Goal: Information Seeking & Learning: Check status

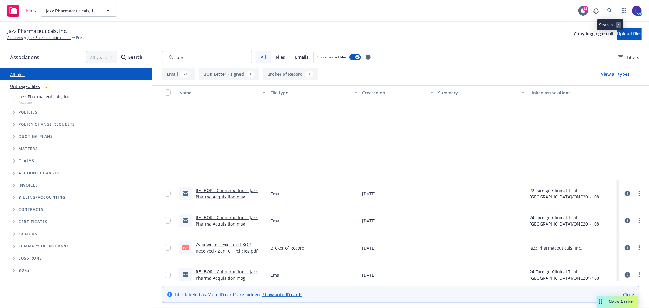
scroll to position [112, 0]
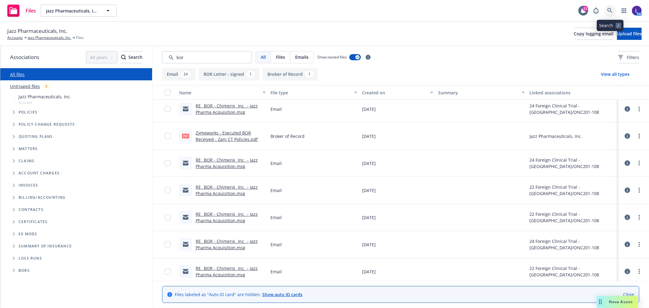
click at [607, 11] on icon at bounding box center [609, 10] width 5 height 5
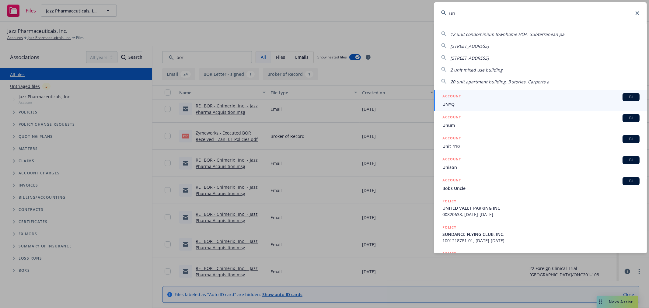
type input "u"
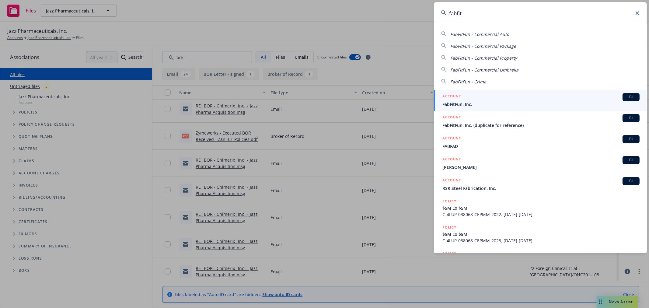
type input "fabfit"
click at [456, 103] on span "FabFitFun, Inc." at bounding box center [540, 104] width 197 height 6
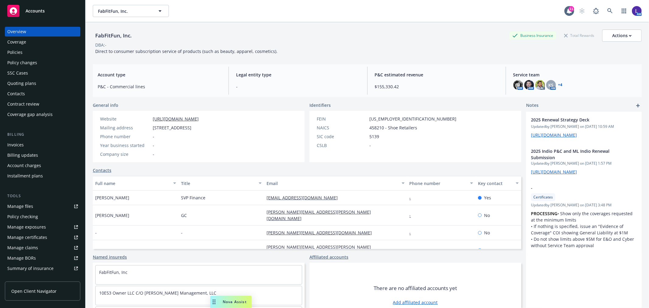
click at [25, 53] on div "Policies" at bounding box center [42, 52] width 71 height 10
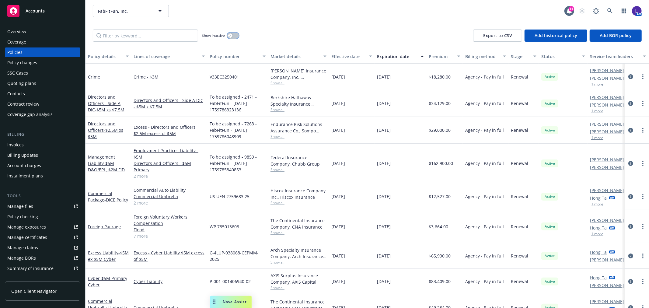
click at [236, 34] on button "button" at bounding box center [233, 36] width 12 height 6
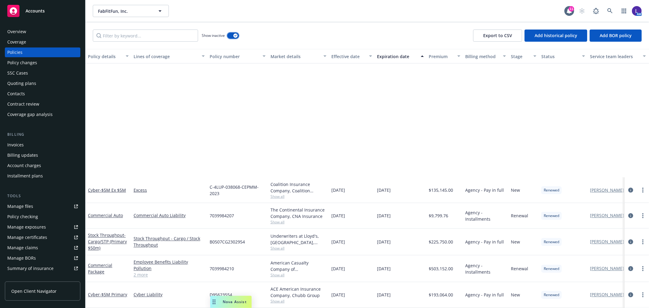
scroll to position [1014, 0]
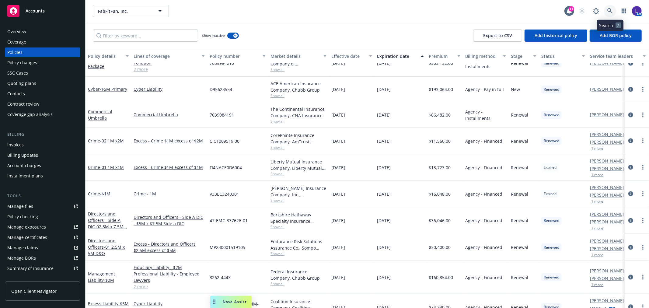
click at [607, 12] on icon at bounding box center [609, 10] width 5 height 5
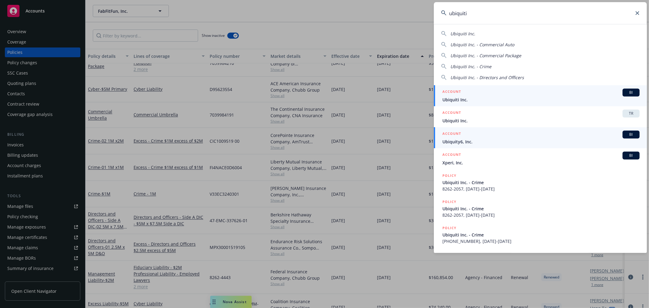
type input "ubiquiti"
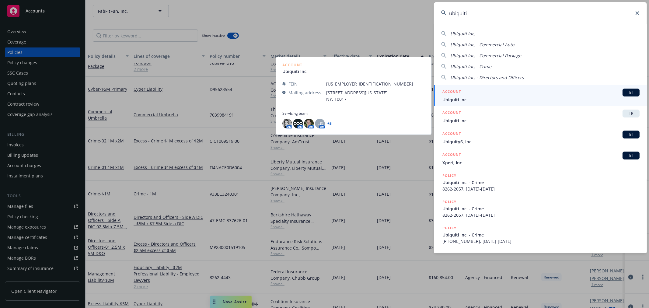
click at [461, 97] on span "Ubiquiti Inc." at bounding box center [540, 99] width 197 height 6
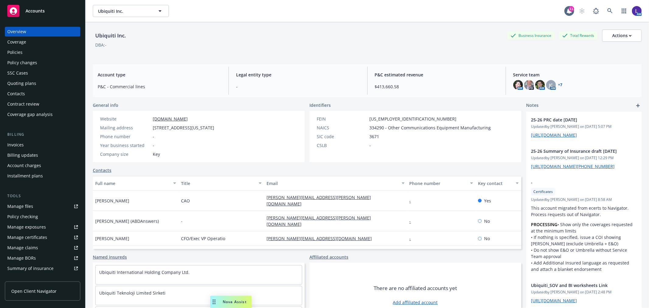
click at [15, 52] on div "Policies" at bounding box center [14, 52] width 15 height 10
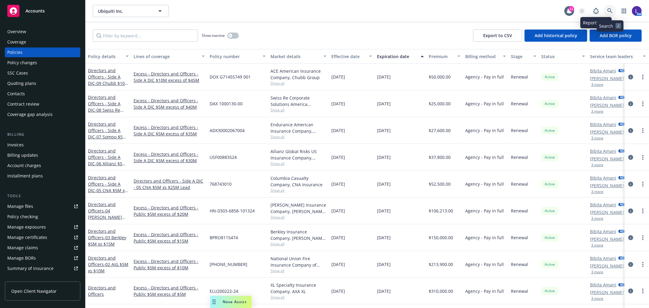
click at [607, 11] on icon at bounding box center [609, 10] width 5 height 5
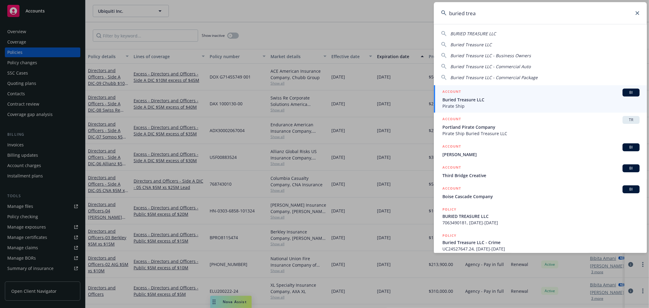
type input "buried trea"
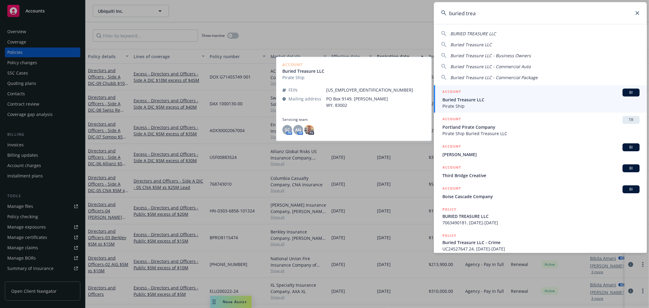
click at [460, 96] on span "Buried Treasure LLC" at bounding box center [540, 99] width 197 height 6
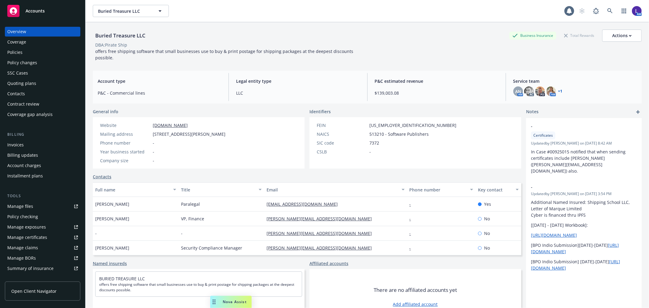
click at [15, 50] on div "Policies" at bounding box center [14, 52] width 15 height 10
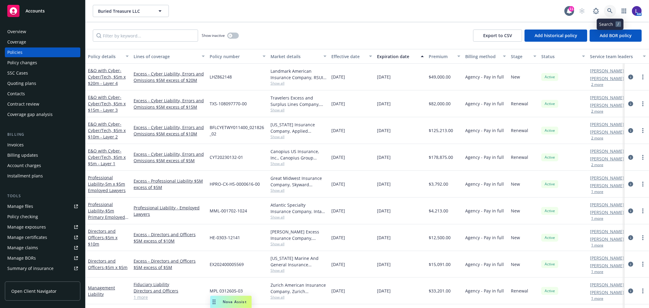
click at [610, 10] on icon at bounding box center [609, 10] width 5 height 5
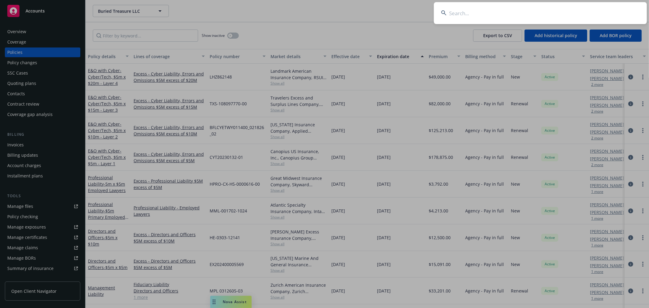
click at [463, 17] on input at bounding box center [540, 13] width 213 height 22
type input "udemy"
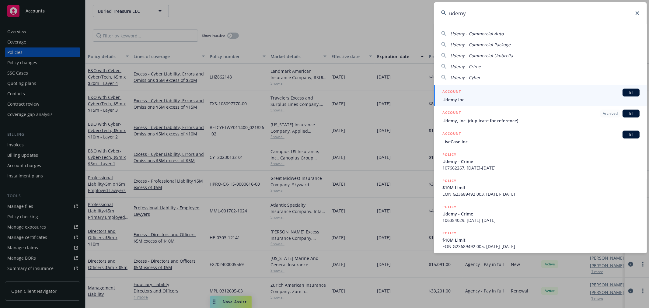
click at [460, 89] on h5 "ACCOUNT" at bounding box center [451, 92] width 19 height 7
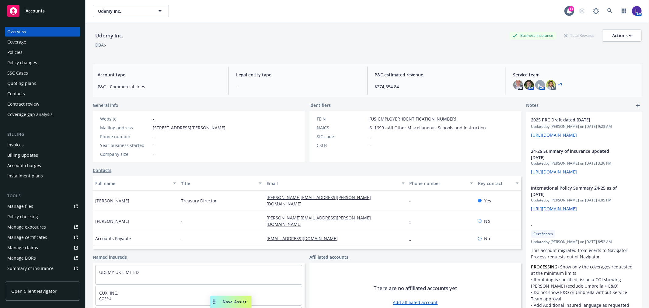
click at [11, 48] on div "Policies" at bounding box center [14, 52] width 15 height 10
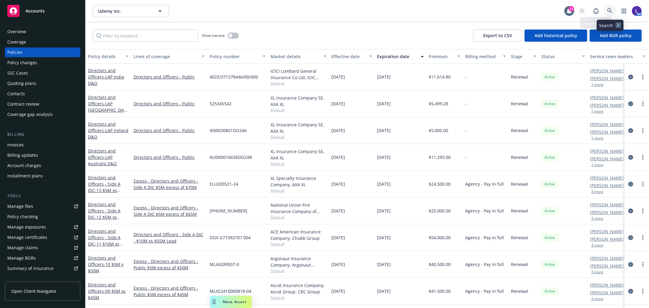
click at [607, 10] on link at bounding box center [610, 11] width 12 height 12
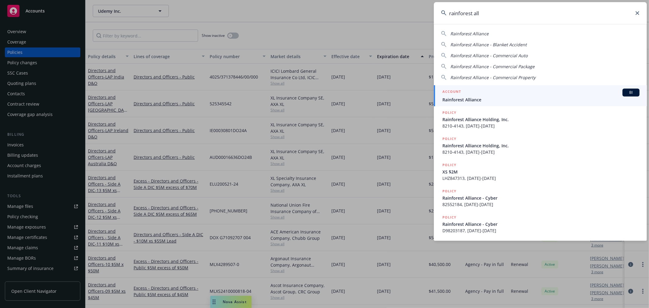
type input "rainforest all"
click at [452, 94] on h5 "ACCOUNT" at bounding box center [451, 92] width 19 height 7
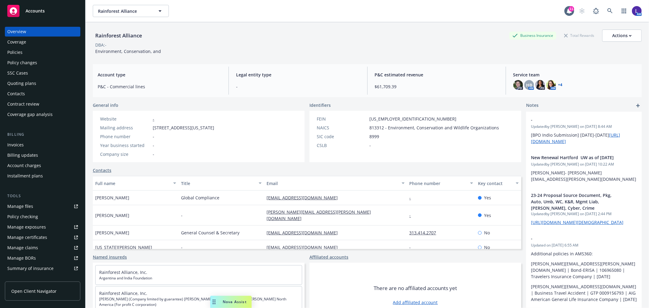
click at [19, 51] on div "Policies" at bounding box center [14, 52] width 15 height 10
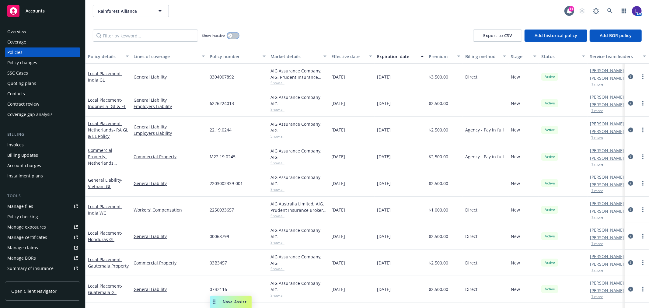
click at [230, 34] on div "button" at bounding box center [230, 35] width 4 height 4
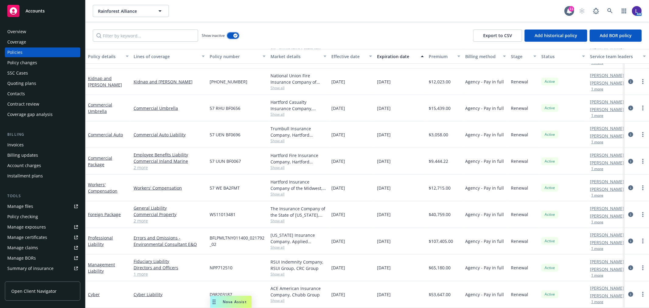
scroll to position [2217, 0]
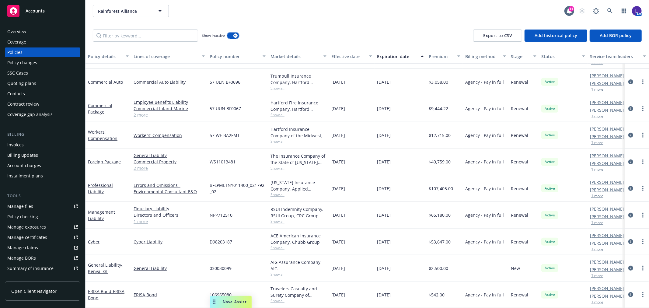
click at [230, 38] on button "button" at bounding box center [233, 36] width 12 height 6
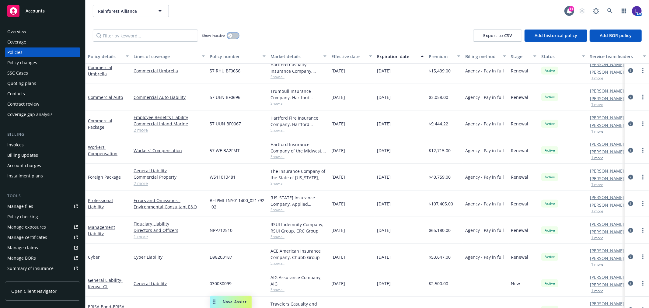
scroll to position [367, 0]
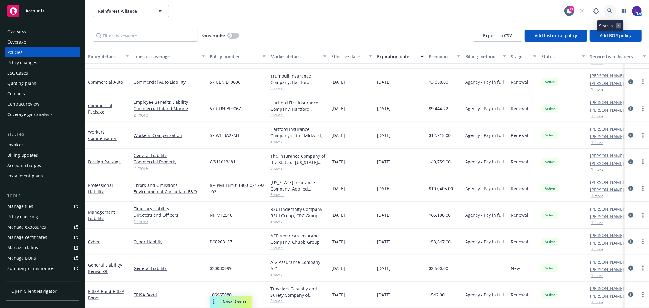
click at [610, 8] on icon at bounding box center [609, 10] width 5 height 5
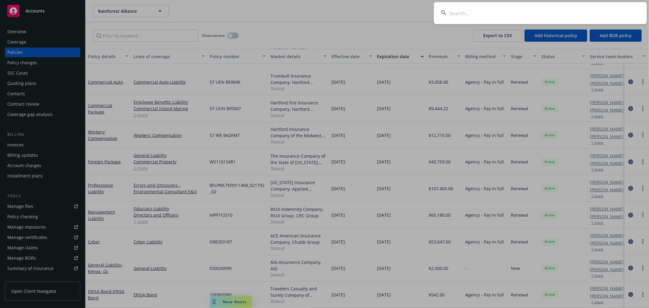
click at [462, 14] on input at bounding box center [540, 13] width 213 height 22
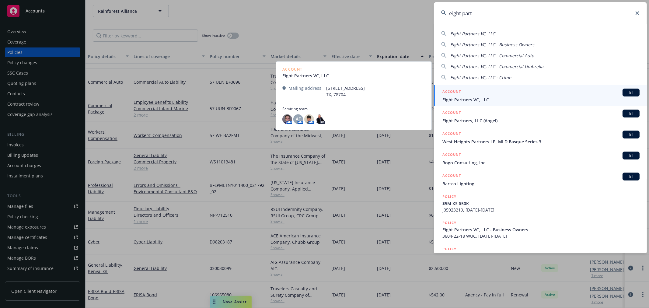
type input "eight part"
click at [484, 98] on span "Eight Partners VC, LLC" at bounding box center [540, 99] width 197 height 6
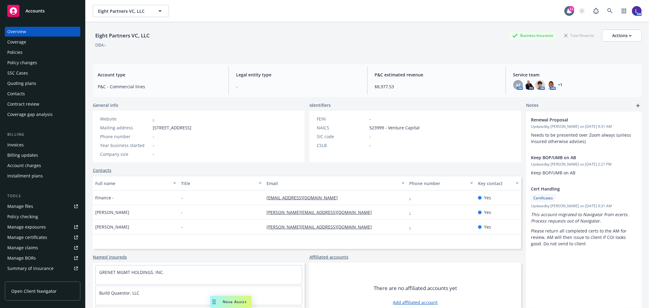
click at [19, 49] on div "Policies" at bounding box center [14, 52] width 15 height 10
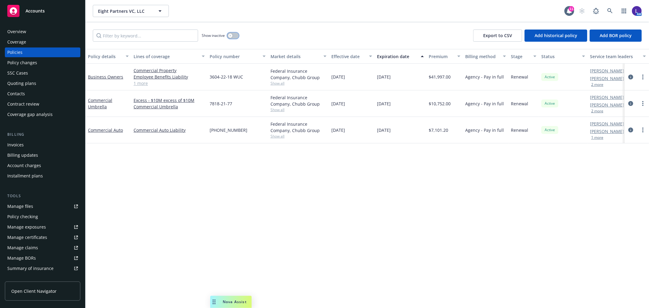
click at [229, 36] on icon "button" at bounding box center [230, 35] width 2 height 2
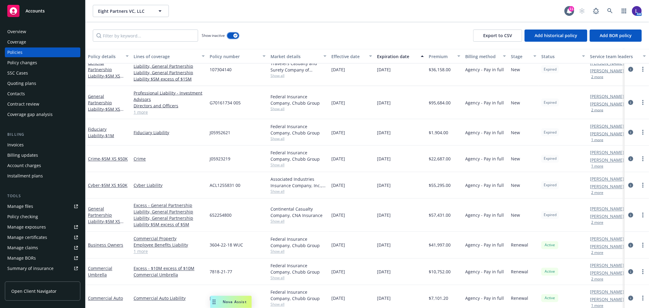
scroll to position [871, 0]
click at [38, 28] on div "Overview" at bounding box center [42, 32] width 71 height 10
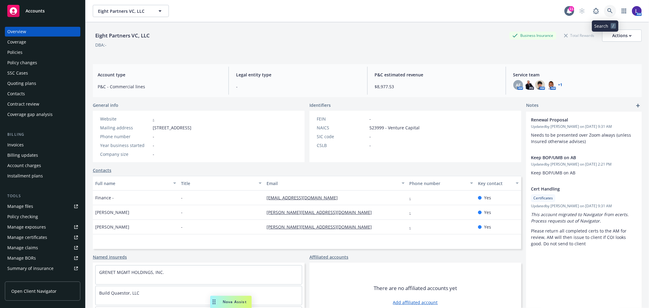
click at [607, 9] on icon at bounding box center [609, 10] width 5 height 5
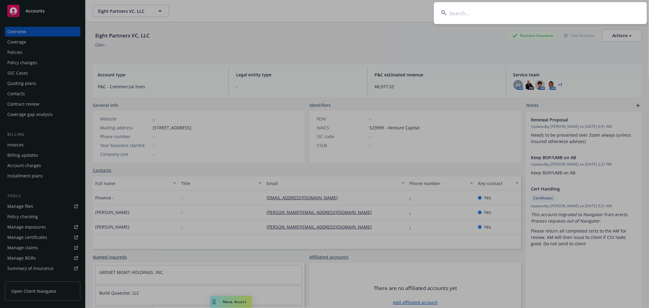
click at [471, 13] on input at bounding box center [540, 13] width 213 height 22
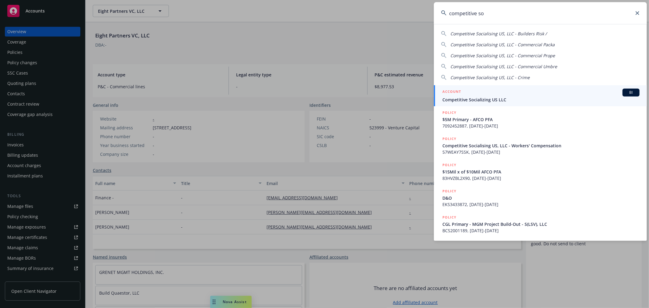
type input "competitive so"
click at [492, 92] on div "ACCOUNT BI" at bounding box center [540, 93] width 197 height 8
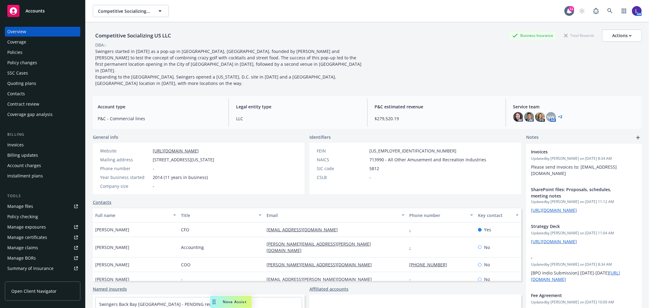
click at [23, 52] on div "Policies" at bounding box center [42, 52] width 71 height 10
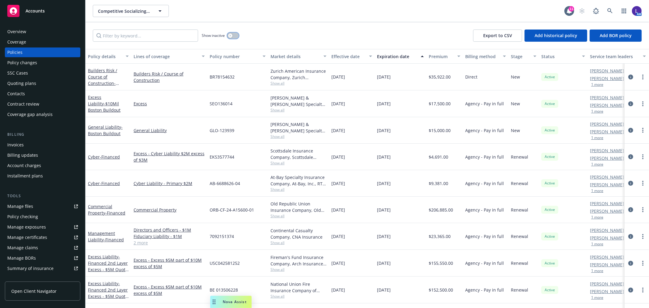
click at [235, 34] on button "button" at bounding box center [233, 36] width 12 height 6
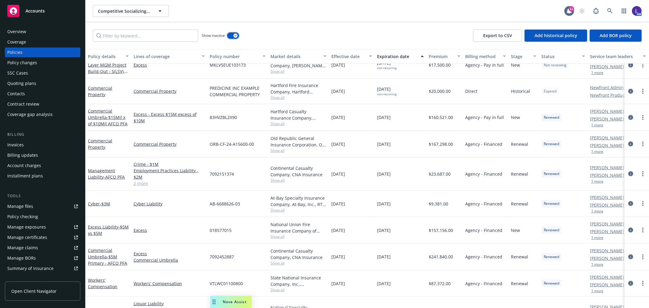
scroll to position [465, 0]
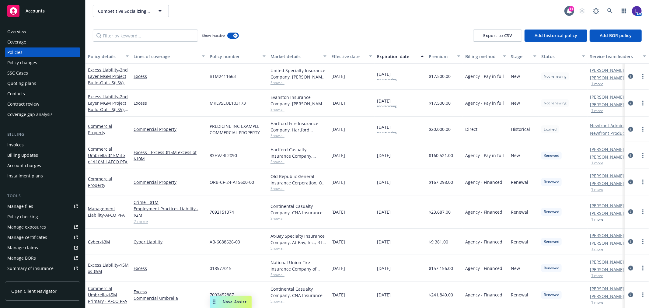
click at [23, 163] on div "Account charges" at bounding box center [24, 166] width 34 height 10
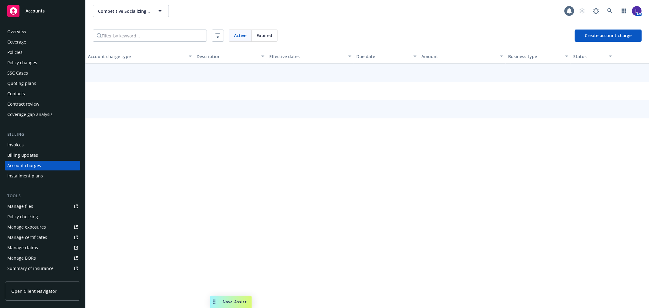
scroll to position [2, 0]
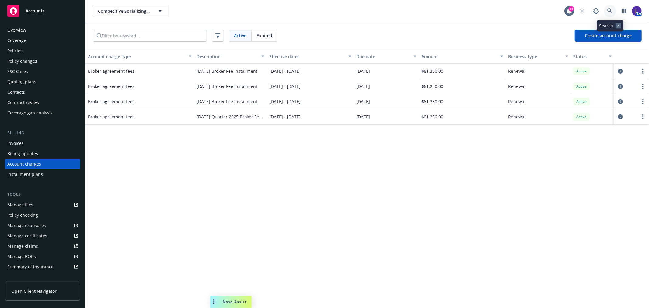
click at [611, 8] on link at bounding box center [610, 11] width 12 height 12
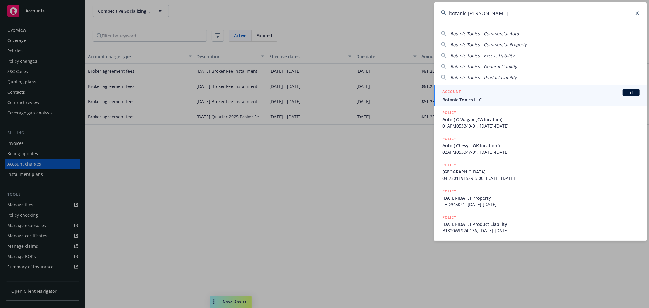
type input "botanic [PERSON_NAME]"
click at [457, 99] on span "Botanic Tonics LLC" at bounding box center [540, 99] width 197 height 6
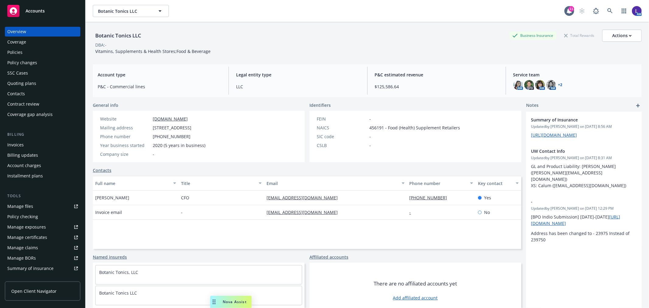
click at [25, 50] on div "Policies" at bounding box center [42, 52] width 71 height 10
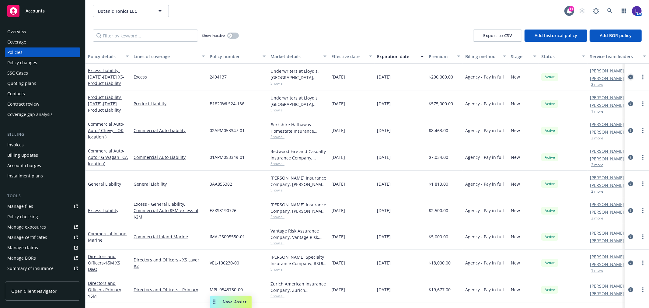
click at [628, 78] on icon "circleInformation" at bounding box center [630, 77] width 5 height 5
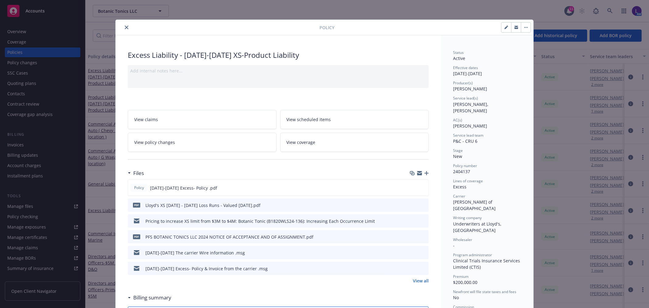
click at [123, 30] on button "close" at bounding box center [126, 27] width 7 height 7
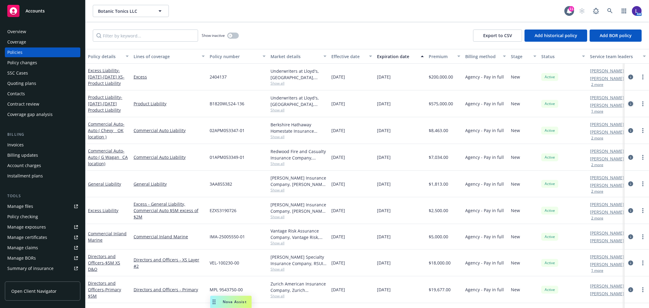
click at [628, 103] on icon "circleInformation" at bounding box center [630, 103] width 5 height 5
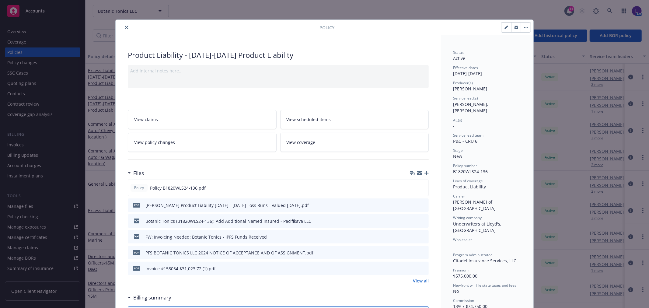
click at [125, 27] on icon "close" at bounding box center [127, 28] width 4 height 4
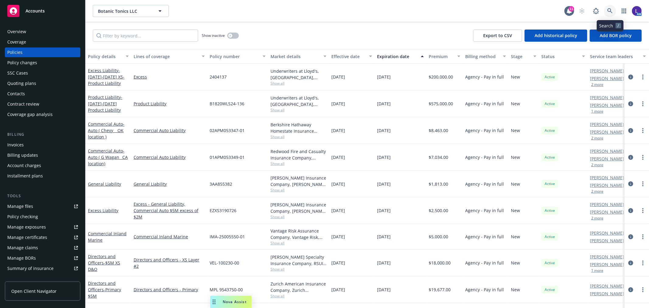
click at [610, 7] on link at bounding box center [610, 11] width 12 height 12
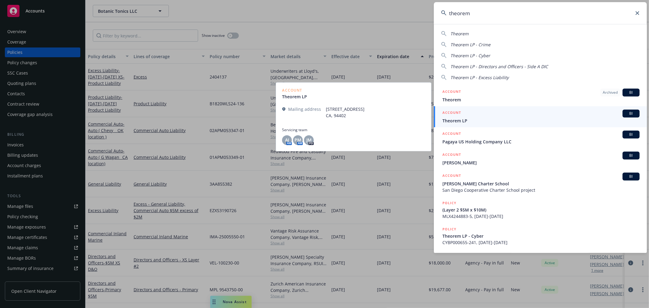
type input "theorem"
click at [478, 117] on span "Theorem LP" at bounding box center [540, 120] width 197 height 6
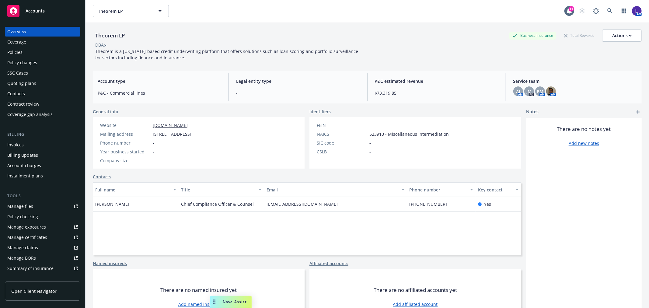
click at [11, 53] on div "Policies" at bounding box center [14, 52] width 15 height 10
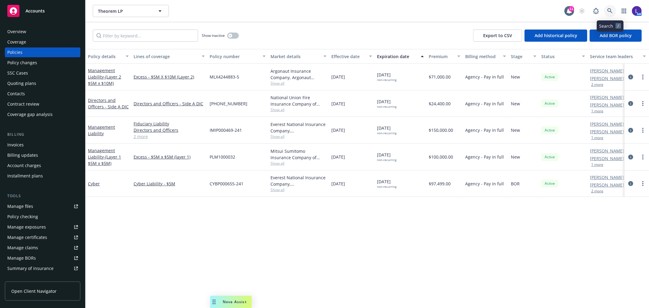
click at [610, 8] on icon at bounding box center [609, 10] width 5 height 5
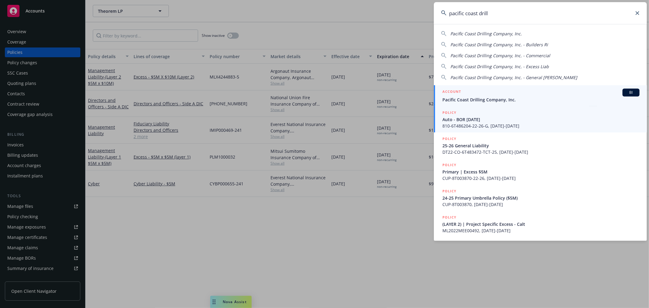
type input "pacific coast drill"
click at [473, 93] on div "ACCOUNT BI" at bounding box center [540, 93] width 197 height 8
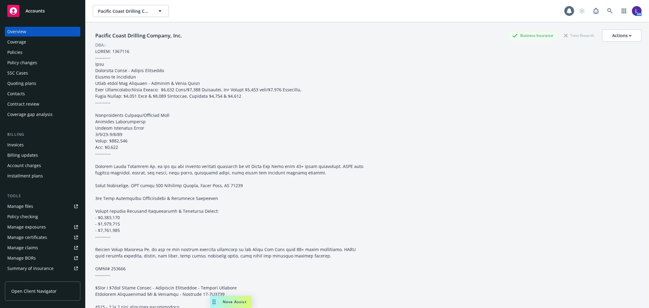
scroll to position [169, 0]
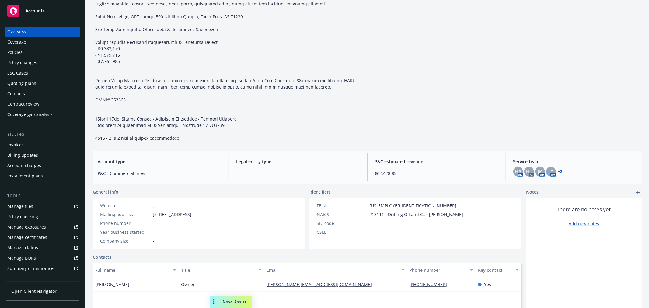
click at [23, 52] on div "Policies" at bounding box center [42, 52] width 71 height 10
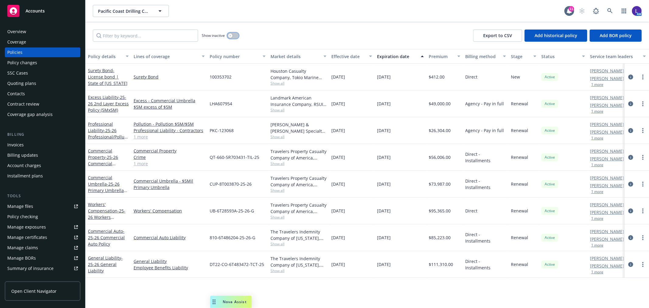
click at [231, 35] on icon "button" at bounding box center [230, 35] width 2 height 2
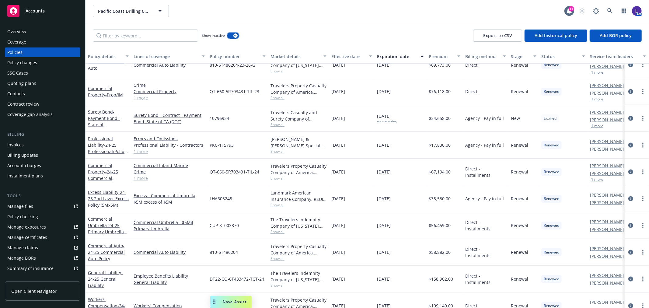
scroll to position [574, 0]
click at [612, 8] on link at bounding box center [610, 11] width 12 height 12
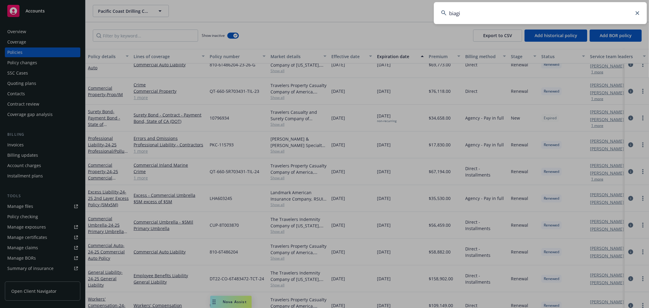
type input "biagi"
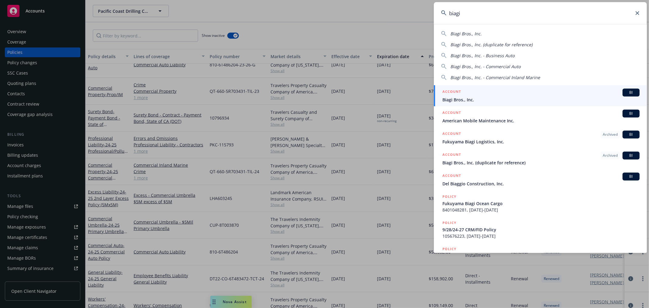
click at [472, 96] on span "Biagi Bros., Inc." at bounding box center [540, 99] width 197 height 6
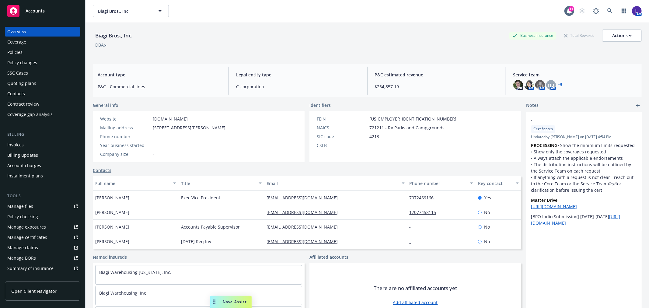
click at [20, 50] on div "Policies" at bounding box center [14, 52] width 15 height 10
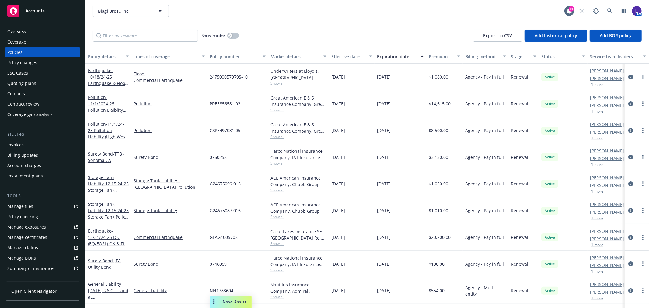
click at [597, 85] on button "1 more" at bounding box center [597, 85] width 12 height 4
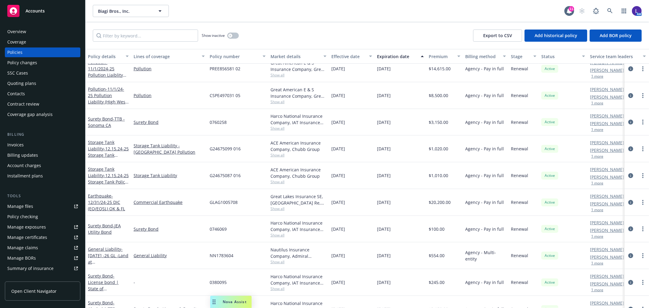
scroll to position [68, 0]
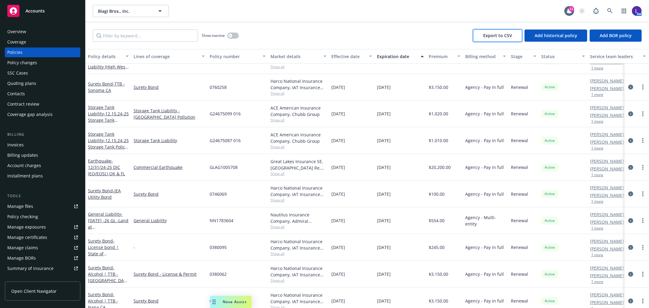
click at [495, 37] on span "Export to CSV" at bounding box center [497, 36] width 29 height 6
click at [8, 28] on div "Overview" at bounding box center [16, 32] width 19 height 10
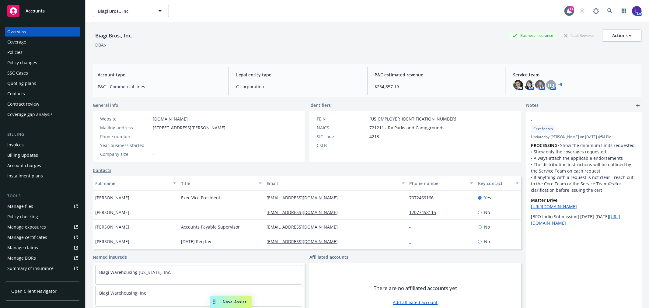
click at [11, 48] on div "Policies" at bounding box center [14, 52] width 15 height 10
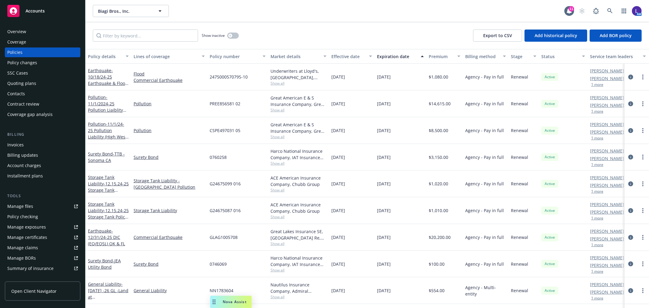
click at [20, 164] on div "Account charges" at bounding box center [24, 166] width 34 height 10
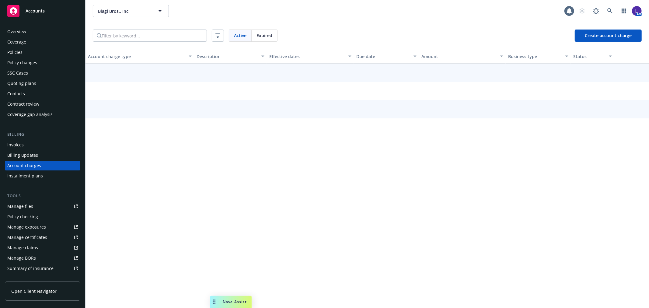
scroll to position [2, 0]
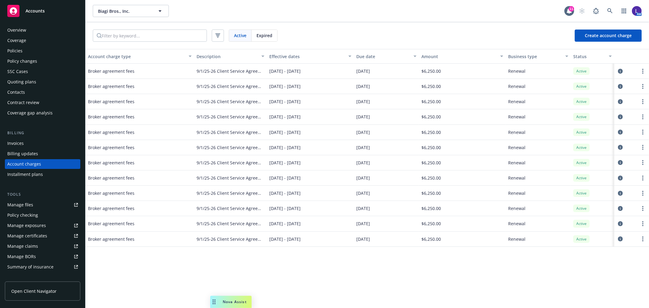
click at [23, 48] on div "Policies" at bounding box center [42, 51] width 71 height 10
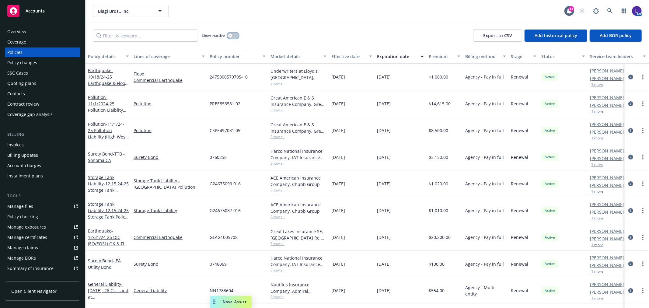
click at [235, 37] on button "button" at bounding box center [233, 36] width 12 height 6
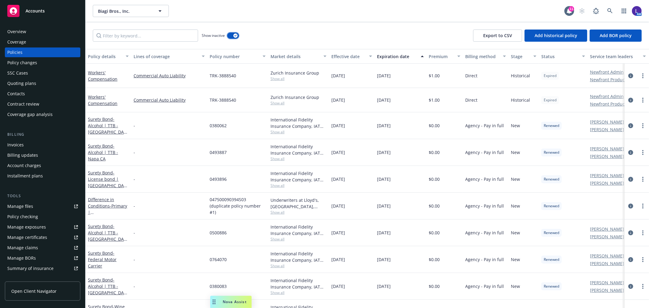
click at [231, 35] on button "button" at bounding box center [233, 36] width 12 height 6
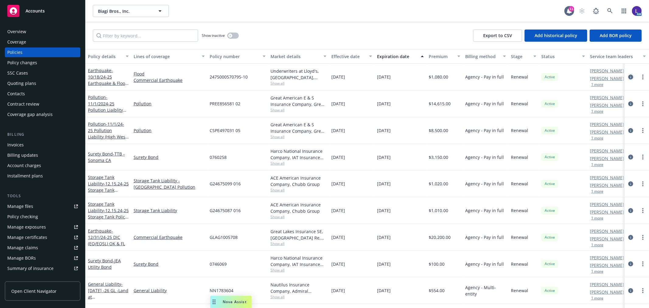
click at [628, 75] on icon "circleInformation" at bounding box center [630, 77] width 5 height 5
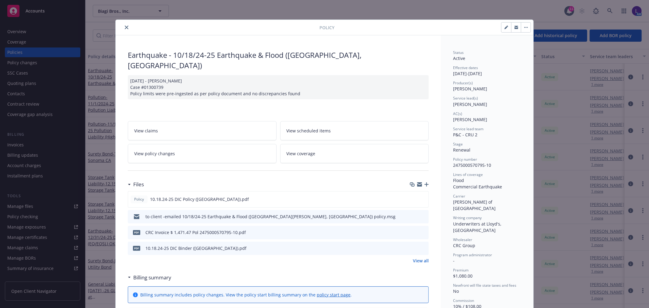
click at [120, 29] on div at bounding box center [218, 27] width 201 height 7
click at [125, 26] on icon "close" at bounding box center [127, 28] width 4 height 4
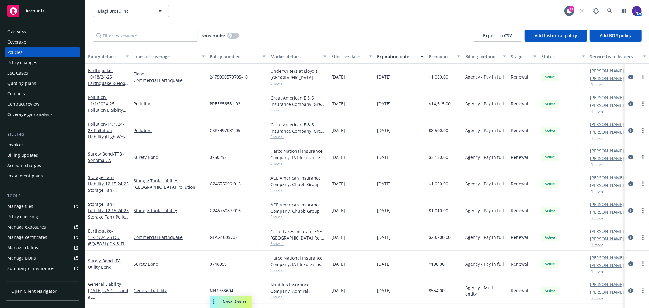
click at [303, 28] on div "Show inactive Export to CSV Add historical policy Add BOR policy" at bounding box center [366, 35] width 563 height 27
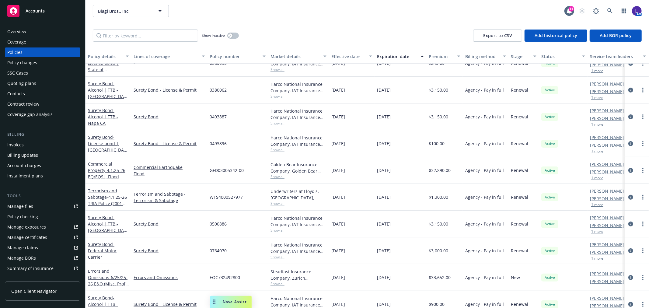
scroll to position [236, 0]
click at [609, 8] on icon at bounding box center [609, 10] width 5 height 5
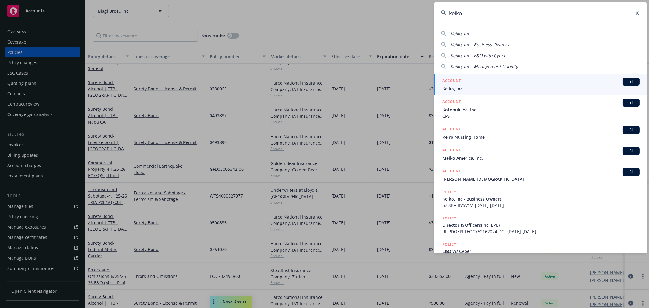
type input "keiko"
click at [469, 87] on span "Keiko, Inc" at bounding box center [540, 88] width 197 height 6
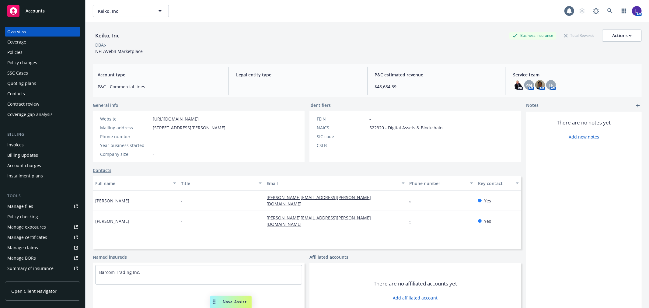
click at [35, 50] on div "Policies" at bounding box center [42, 52] width 71 height 10
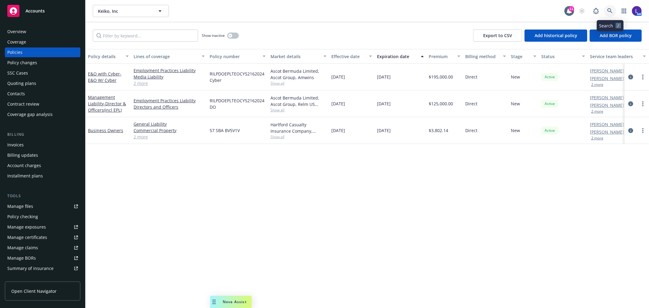
click at [611, 9] on icon at bounding box center [609, 10] width 5 height 5
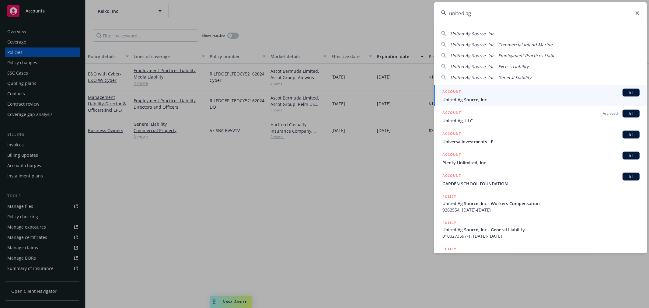
type input "united ag"
click at [492, 99] on span "United Ag Source, Inc" at bounding box center [540, 99] width 197 height 6
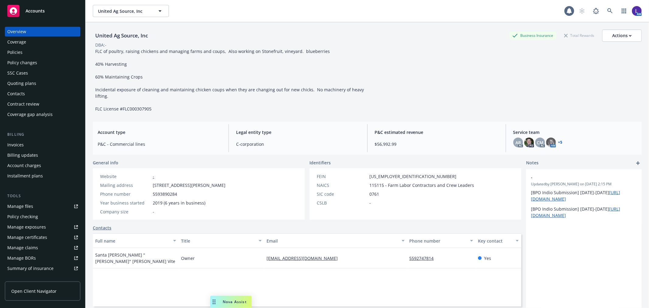
click at [15, 50] on div "Policies" at bounding box center [14, 52] width 15 height 10
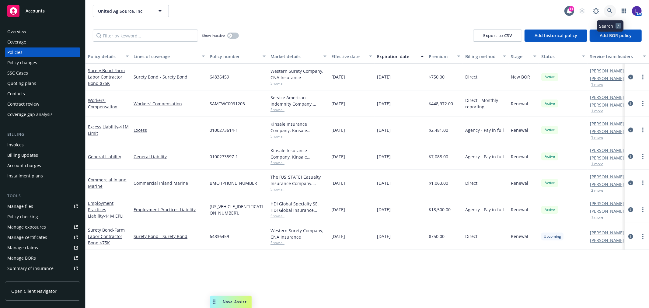
click at [612, 10] on icon at bounding box center [609, 10] width 5 height 5
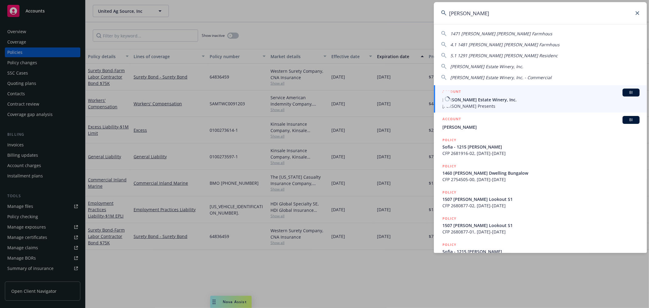
type input "[PERSON_NAME]"
click at [468, 96] on div "ACCOUNT BI" at bounding box center [540, 93] width 197 height 8
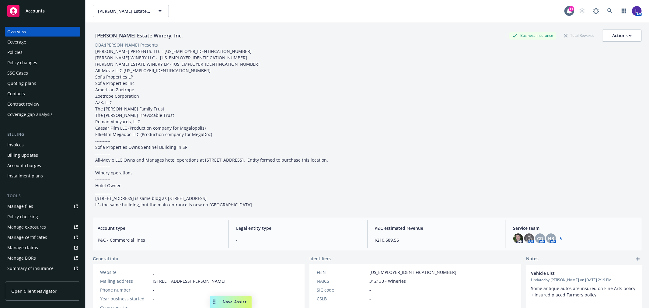
click at [32, 50] on div "Policies" at bounding box center [42, 52] width 71 height 10
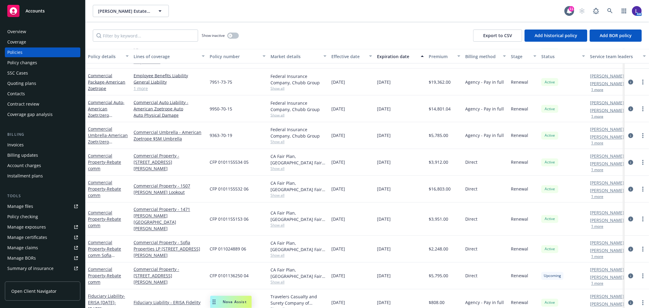
scroll to position [904, 0]
click at [413, 33] on div "Show inactive Export to CSV Add historical policy Add BOR policy" at bounding box center [366, 35] width 563 height 27
click at [628, 216] on icon "circleInformation" at bounding box center [630, 218] width 5 height 5
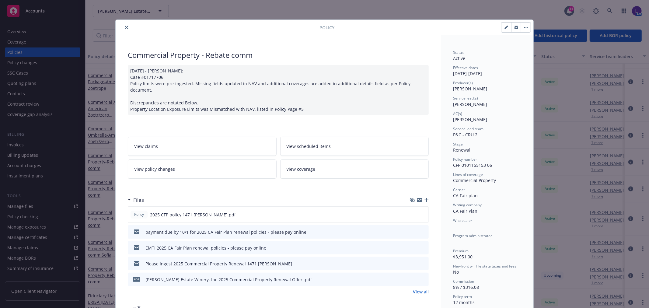
click at [126, 25] on button "close" at bounding box center [126, 27] width 7 height 7
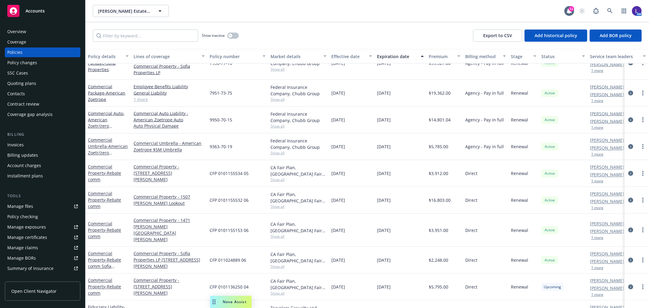
scroll to position [861, 0]
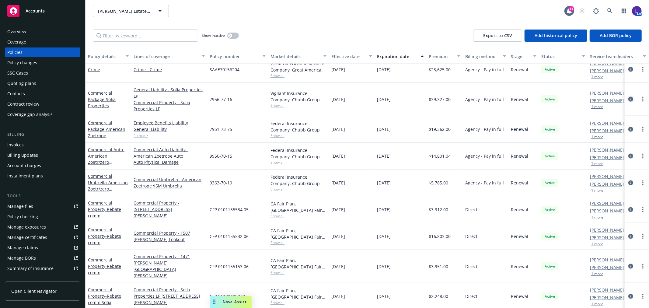
click at [628, 98] on icon "circleInformation" at bounding box center [630, 99] width 5 height 5
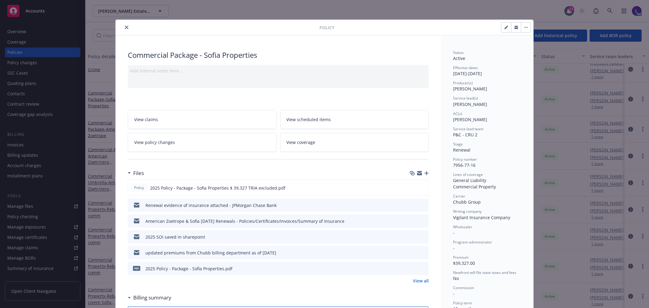
click at [126, 25] on button "close" at bounding box center [126, 27] width 7 height 7
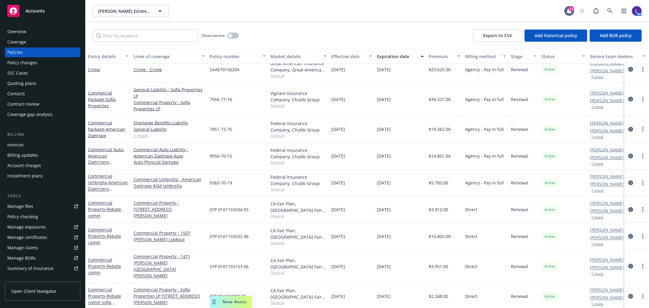
click at [25, 162] on div "Account charges" at bounding box center [24, 166] width 34 height 10
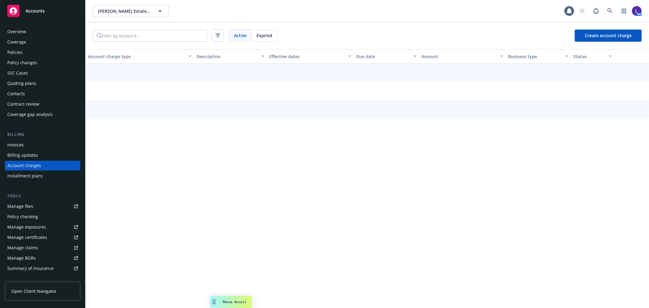
scroll to position [2, 0]
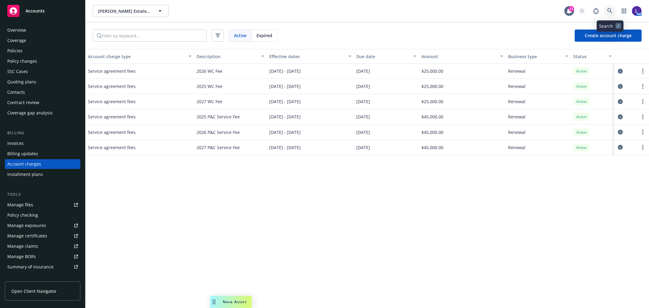
click at [605, 10] on link at bounding box center [610, 11] width 12 height 12
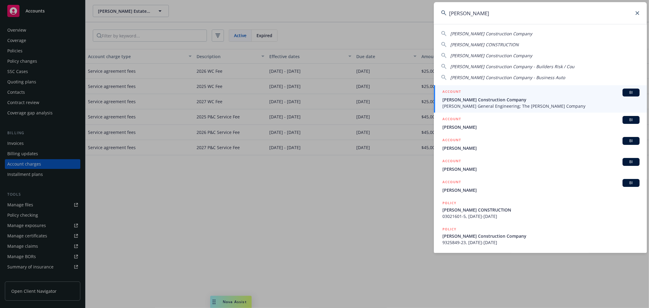
type input "[PERSON_NAME]"
click at [498, 95] on div "ACCOUNT BI" at bounding box center [540, 93] width 197 height 8
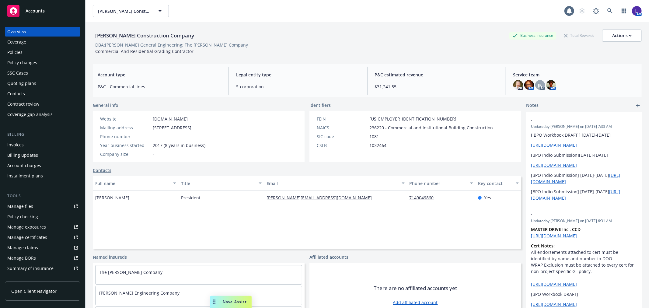
click at [9, 48] on div "Policies" at bounding box center [14, 52] width 15 height 10
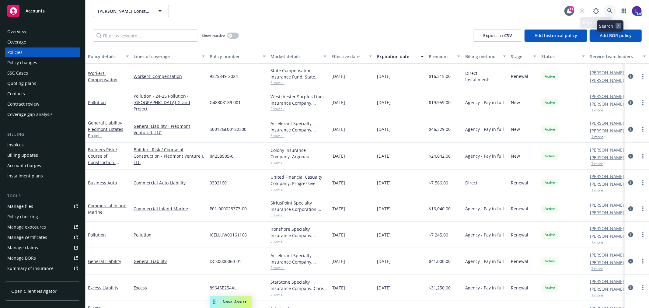
click at [606, 10] on link at bounding box center [610, 11] width 12 height 12
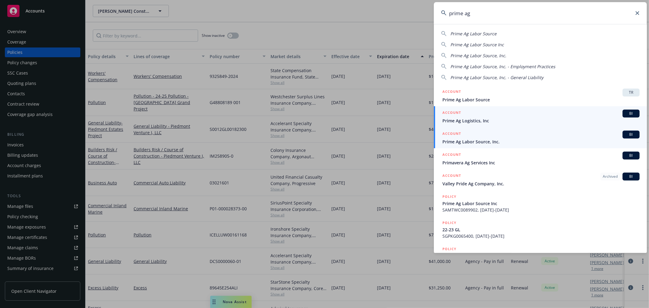
type input "prime ag"
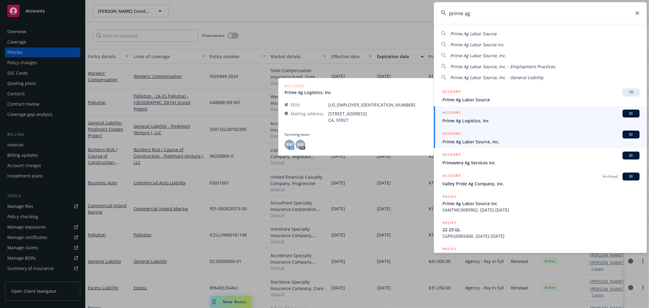
click at [460, 138] on span "Prime Ag Labor Source, Inc." at bounding box center [540, 141] width 197 height 6
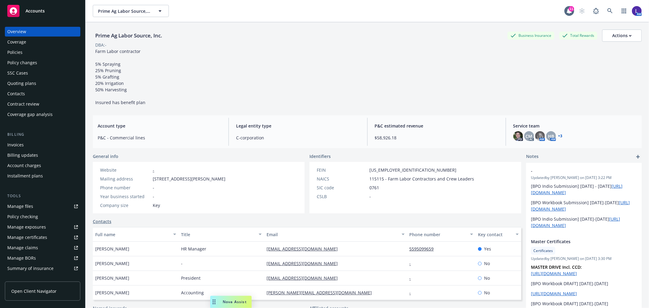
click at [4, 50] on div "Overview Coverage Policies Policy changes SSC Cases Quoting plans Contacts Cont…" at bounding box center [42, 163] width 85 height 288
click at [20, 50] on div "Policies" at bounding box center [14, 52] width 15 height 10
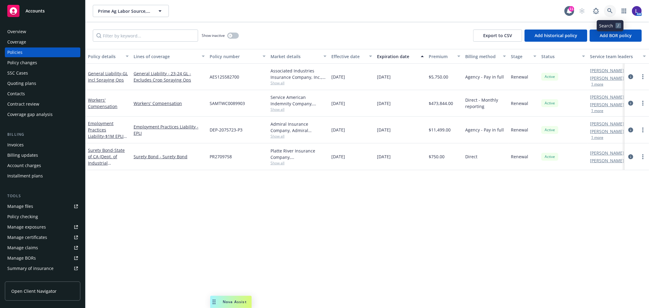
click at [609, 10] on icon at bounding box center [609, 10] width 5 height 5
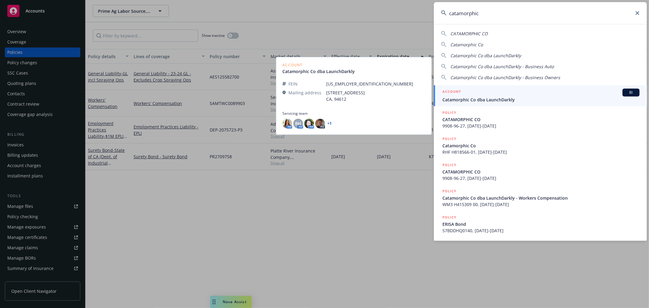
type input "catamorphic"
click at [458, 96] on div "ACCOUNT BI" at bounding box center [540, 93] width 197 height 8
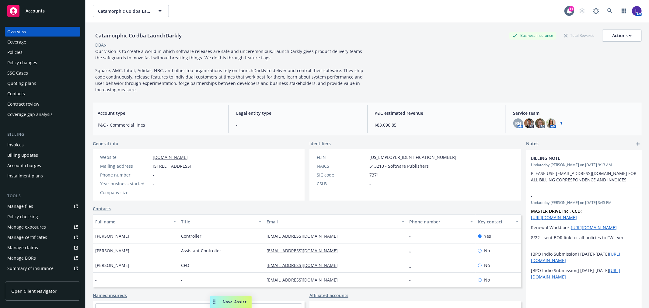
click at [16, 50] on div "Policies" at bounding box center [14, 52] width 15 height 10
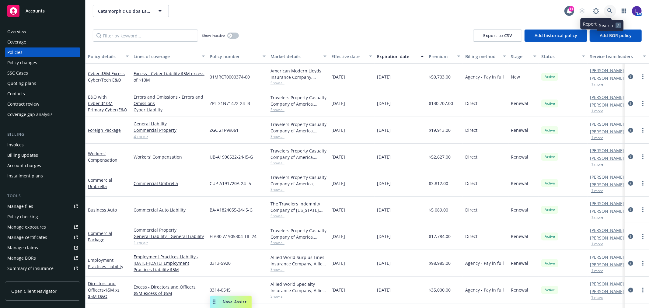
click at [611, 10] on icon at bounding box center [609, 10] width 5 height 5
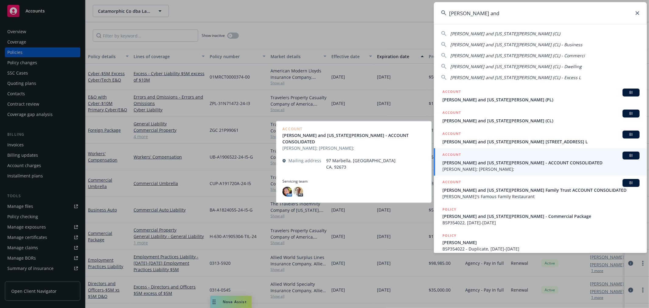
type input "[PERSON_NAME] and"
click at [481, 162] on span "[PERSON_NAME] and [US_STATE][PERSON_NAME] - ACCOUNT CONSOLIDATED" at bounding box center [540, 162] width 197 height 6
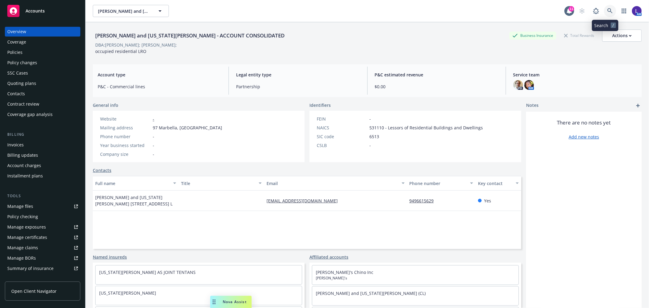
click at [607, 12] on icon at bounding box center [609, 10] width 5 height 5
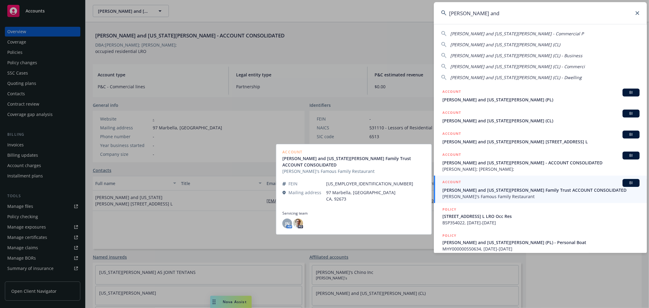
type input "[PERSON_NAME] and"
click at [484, 187] on span "[PERSON_NAME] and [US_STATE][PERSON_NAME] Family Trust ACCOUNT CONSOLIDATED" at bounding box center [540, 190] width 197 height 6
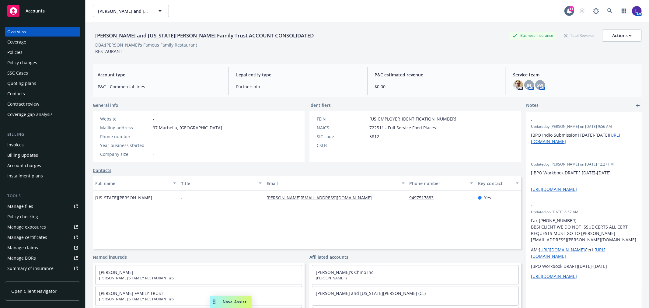
click at [33, 51] on div "Policies" at bounding box center [42, 52] width 71 height 10
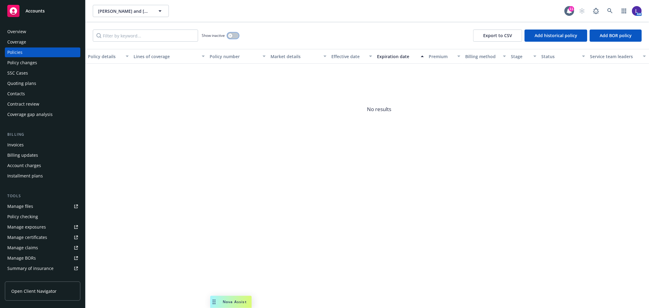
click at [234, 37] on button "button" at bounding box center [233, 36] width 12 height 6
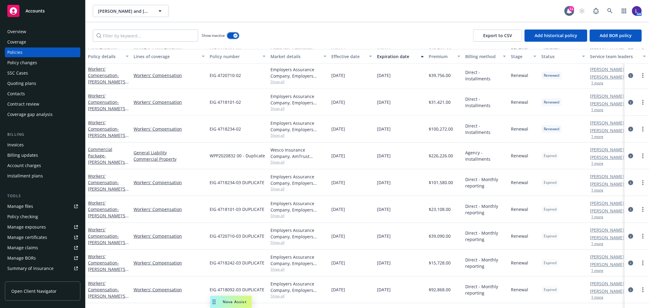
scroll to position [3606, 0]
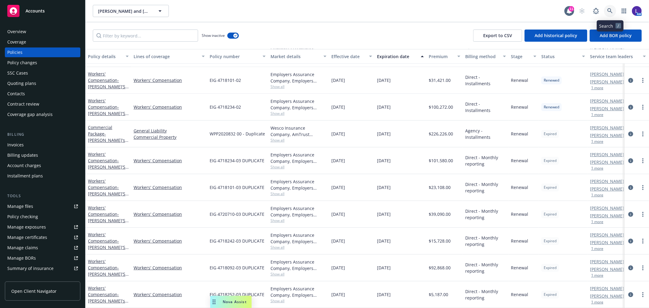
click at [609, 8] on icon at bounding box center [609, 10] width 5 height 5
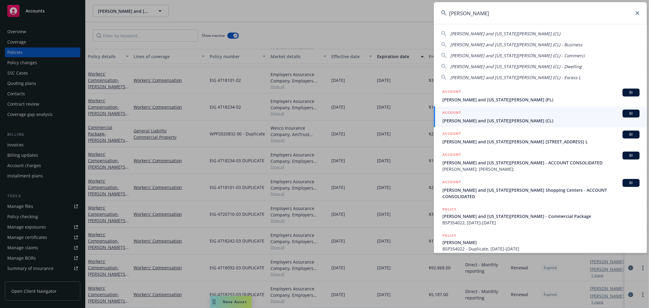
type input "[PERSON_NAME]"
click at [497, 120] on span "[PERSON_NAME] and [US_STATE][PERSON_NAME] (CL)" at bounding box center [540, 120] width 197 height 6
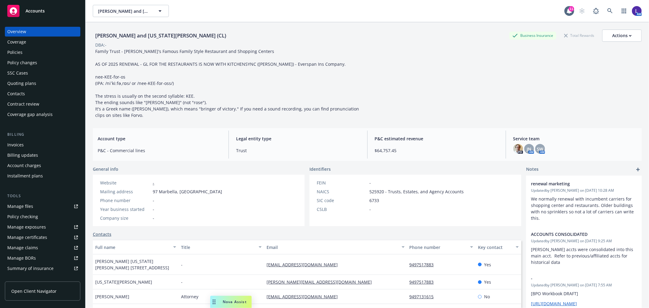
click at [13, 52] on div "Policies" at bounding box center [14, 52] width 15 height 10
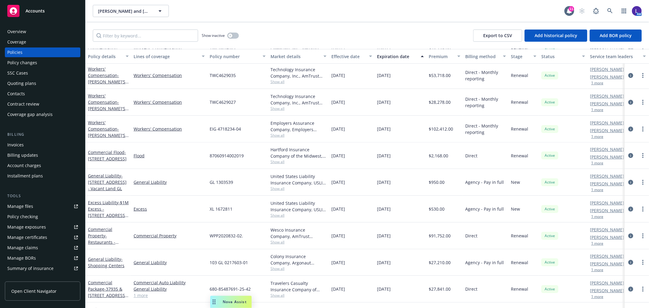
scroll to position [174, 0]
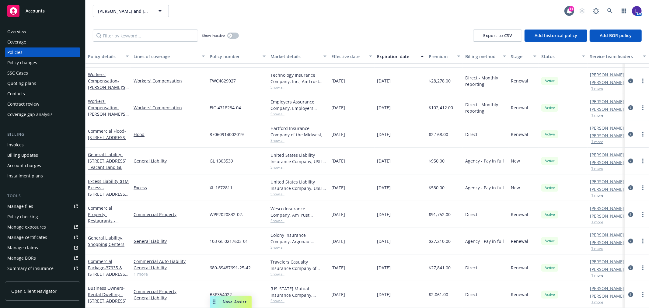
click at [430, 27] on div "Show inactive Export to CSV Add historical policy Add BOR policy" at bounding box center [366, 35] width 563 height 27
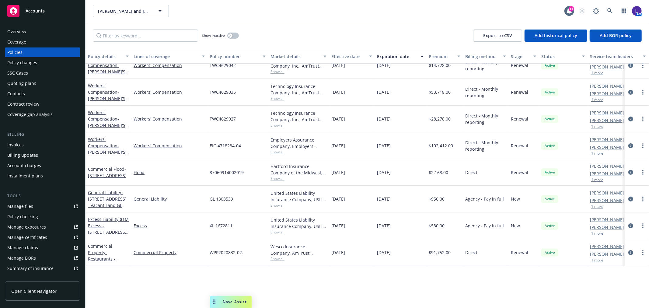
scroll to position [5, 0]
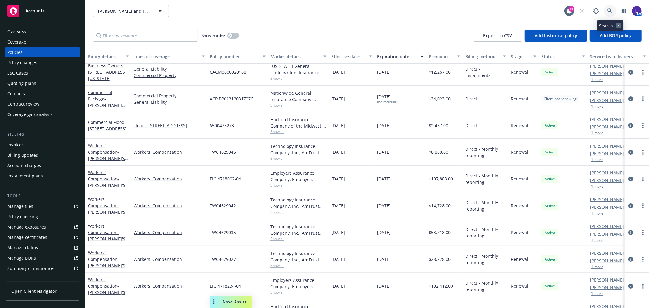
click at [610, 9] on icon at bounding box center [609, 10] width 5 height 5
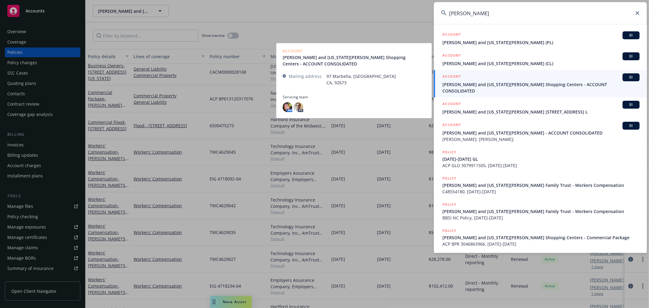
type input "[PERSON_NAME]"
click at [496, 82] on span "[PERSON_NAME] and [US_STATE][PERSON_NAME] Shopping Centers - ACCOUNT CONSOLIDAT…" at bounding box center [540, 87] width 197 height 13
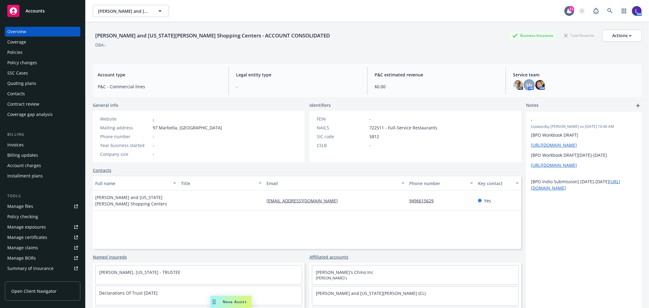
click at [526, 85] on span "SN" at bounding box center [529, 85] width 6 height 6
click at [607, 10] on icon at bounding box center [609, 10] width 5 height 5
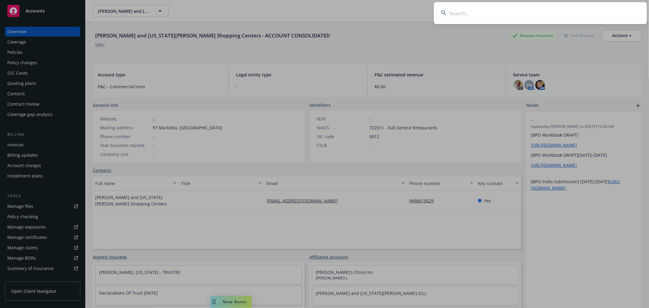
click at [485, 6] on input at bounding box center [540, 13] width 213 height 22
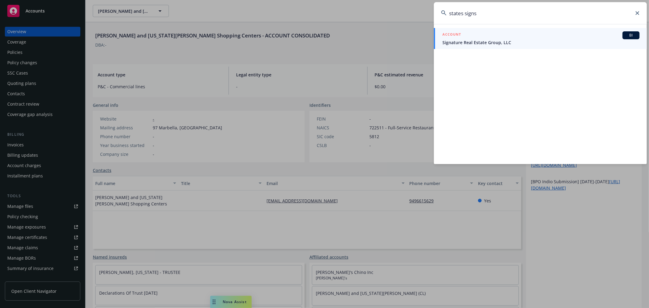
drag, startPoint x: 474, startPoint y: 18, endPoint x: 418, endPoint y: 11, distance: 55.8
click at [418, 11] on div "states signs ACCOUNT BI Signature Real Estate Group, LLC" at bounding box center [324, 154] width 649 height 308
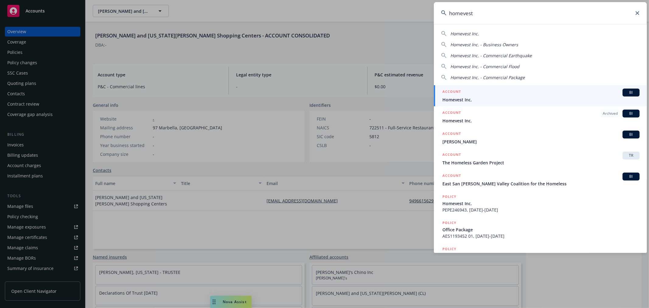
type input "homevest"
click at [453, 95] on h5 "ACCOUNT" at bounding box center [451, 92] width 19 height 7
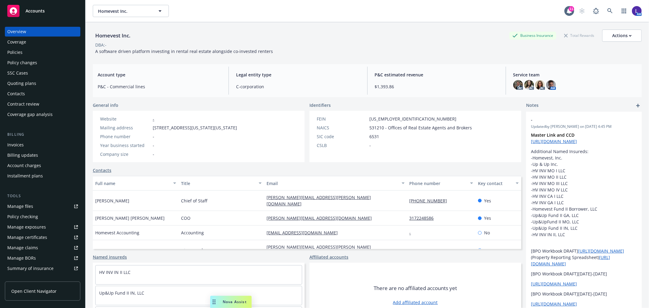
click at [26, 50] on div "Policies" at bounding box center [42, 52] width 71 height 10
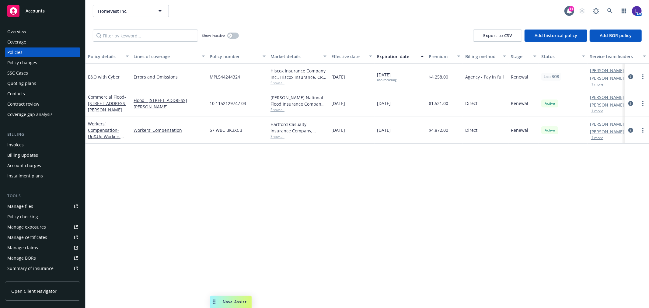
click at [159, 265] on div "Policy details Lines of coverage Policy number Market details Effective date Ex…" at bounding box center [366, 178] width 563 height 259
click at [16, 30] on div "Overview" at bounding box center [16, 32] width 19 height 10
